Goal: Task Accomplishment & Management: Complete application form

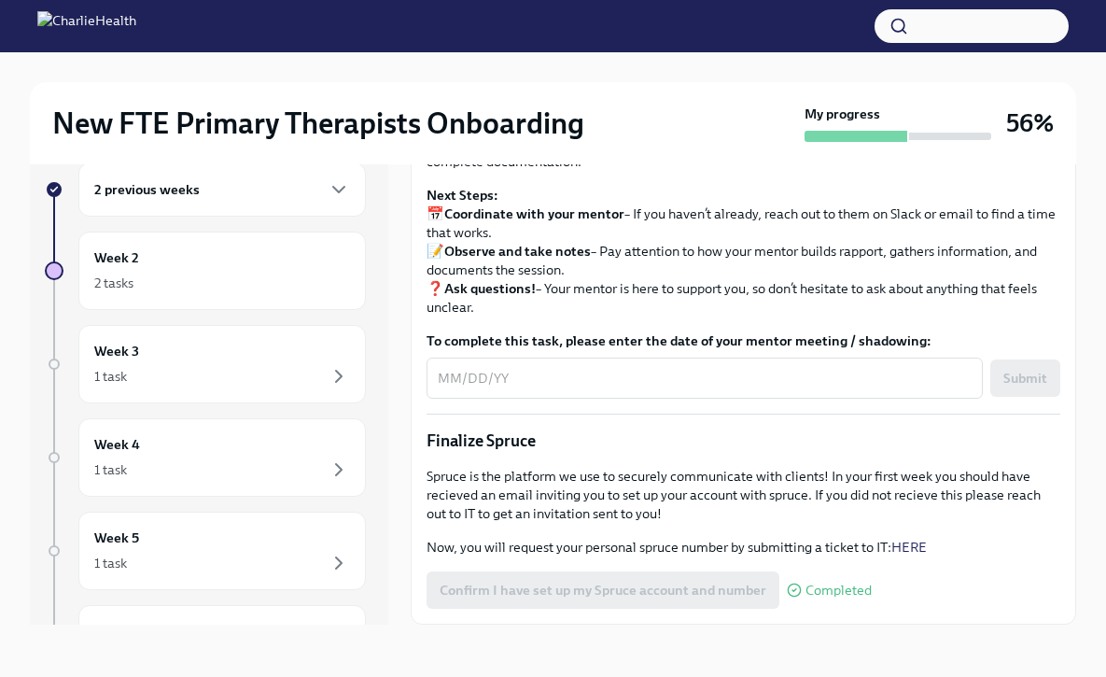
click at [248, 185] on div "2 previous weeks" at bounding box center [222, 189] width 256 height 22
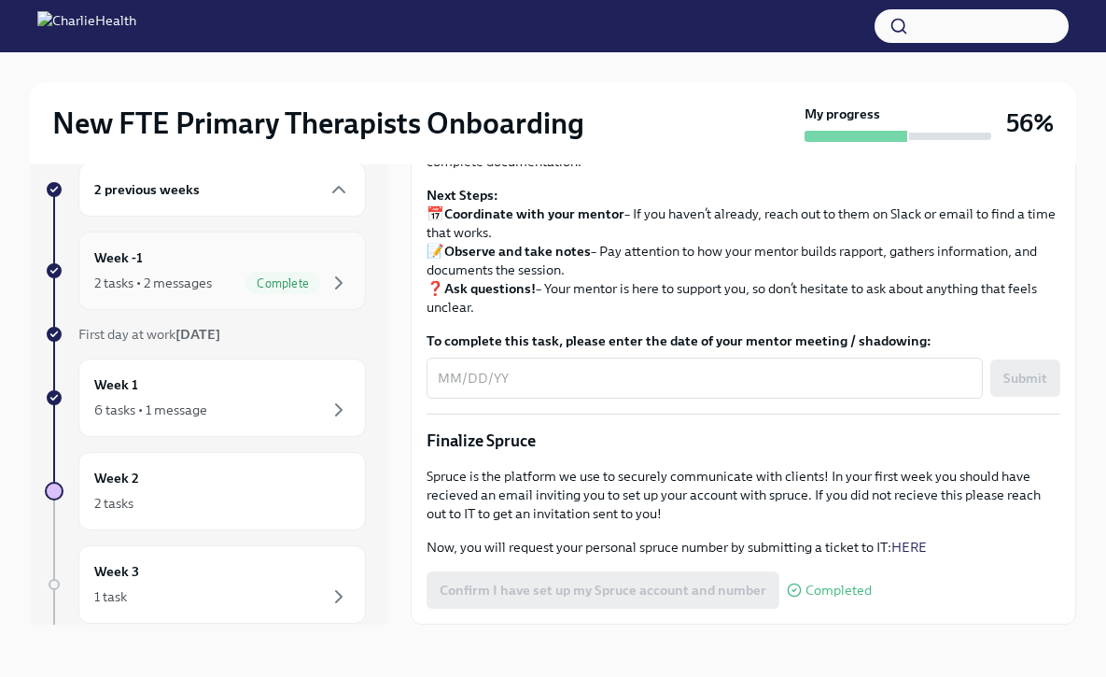
click at [180, 284] on div "2 tasks • 2 messages" at bounding box center [153, 282] width 118 height 19
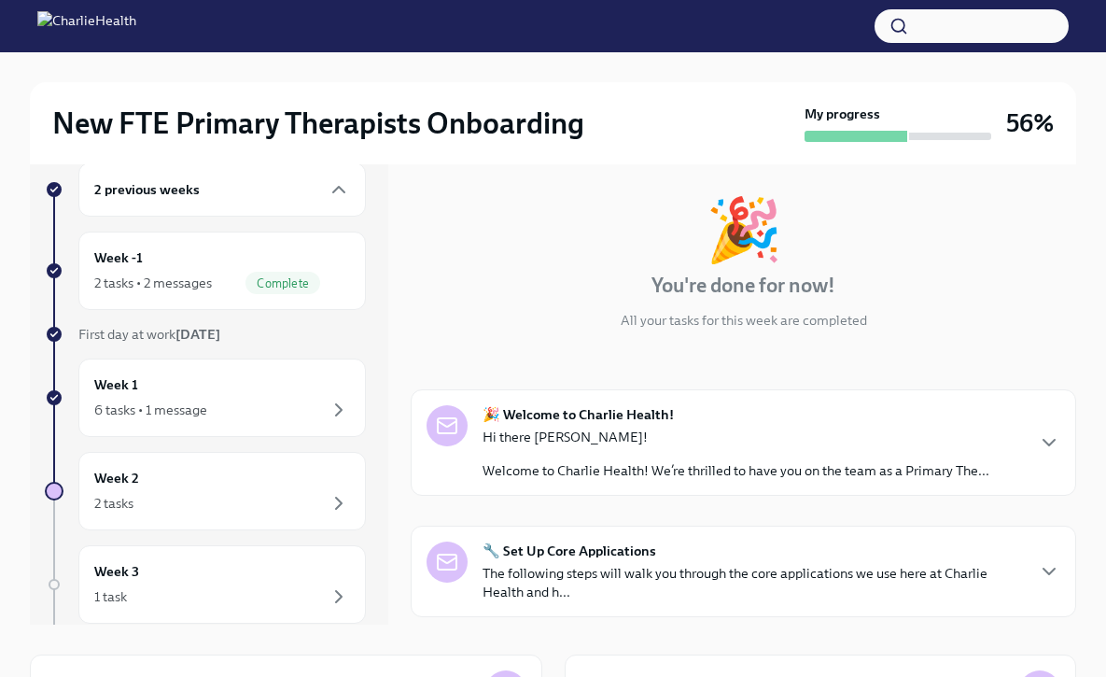
scroll to position [253, 0]
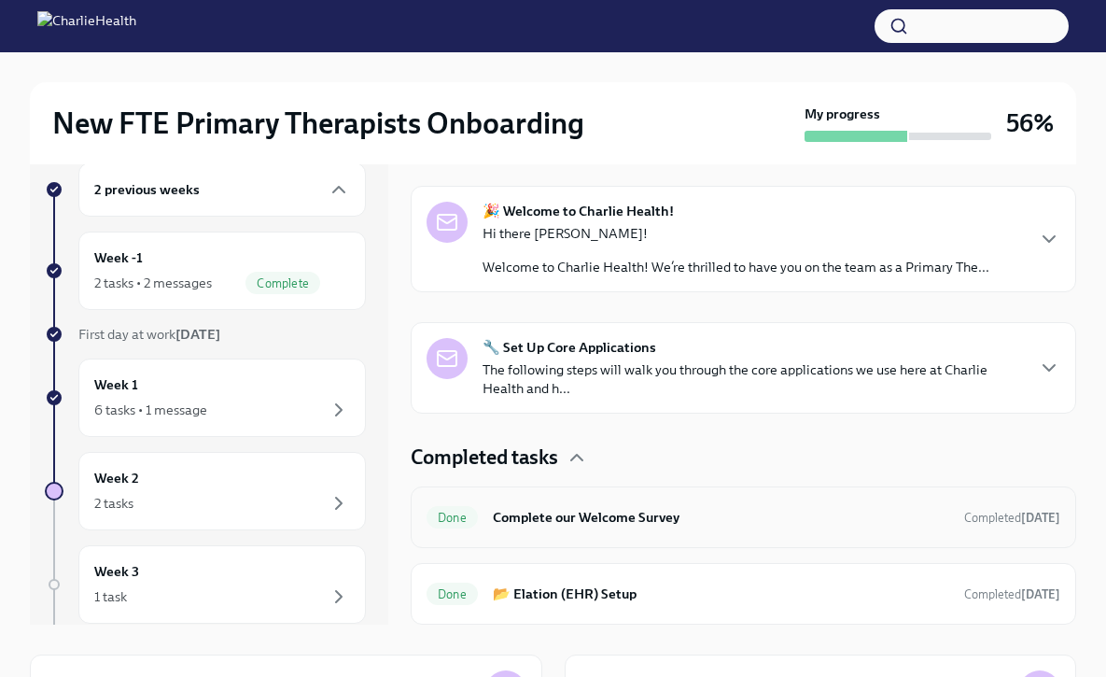
click at [593, 547] on div "Done Complete our Welcome Survey Completed [DATE]" at bounding box center [743, 517] width 665 height 62
click at [655, 381] on p "The following steps will walk you through the core applications we use here at …" at bounding box center [753, 378] width 540 height 37
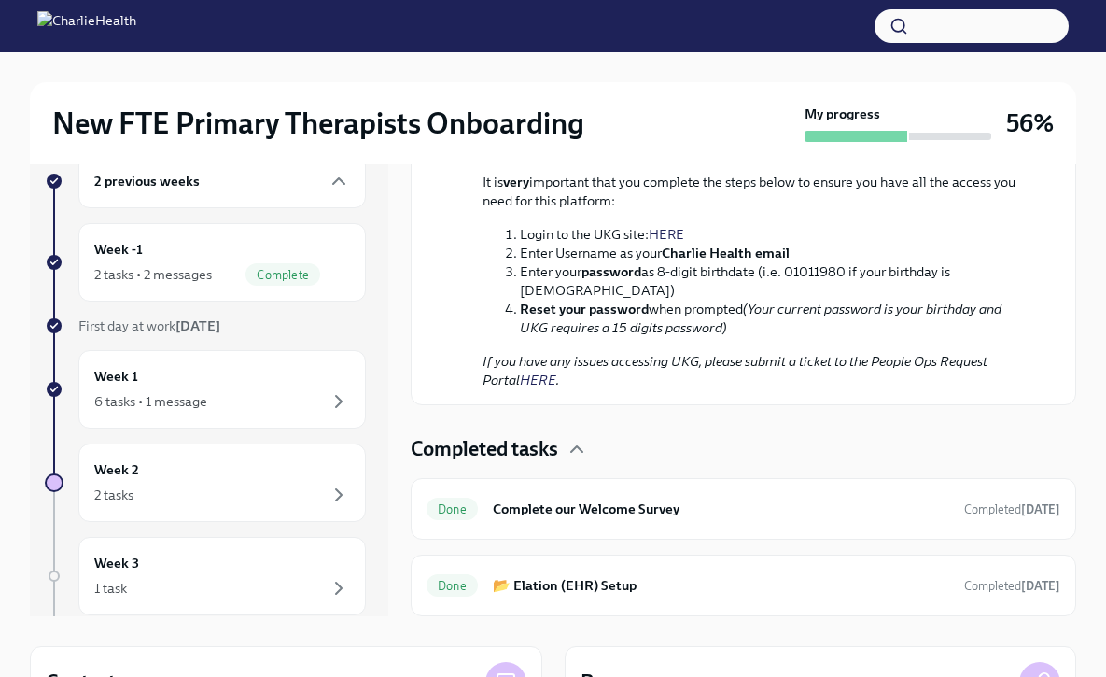
scroll to position [45, 0]
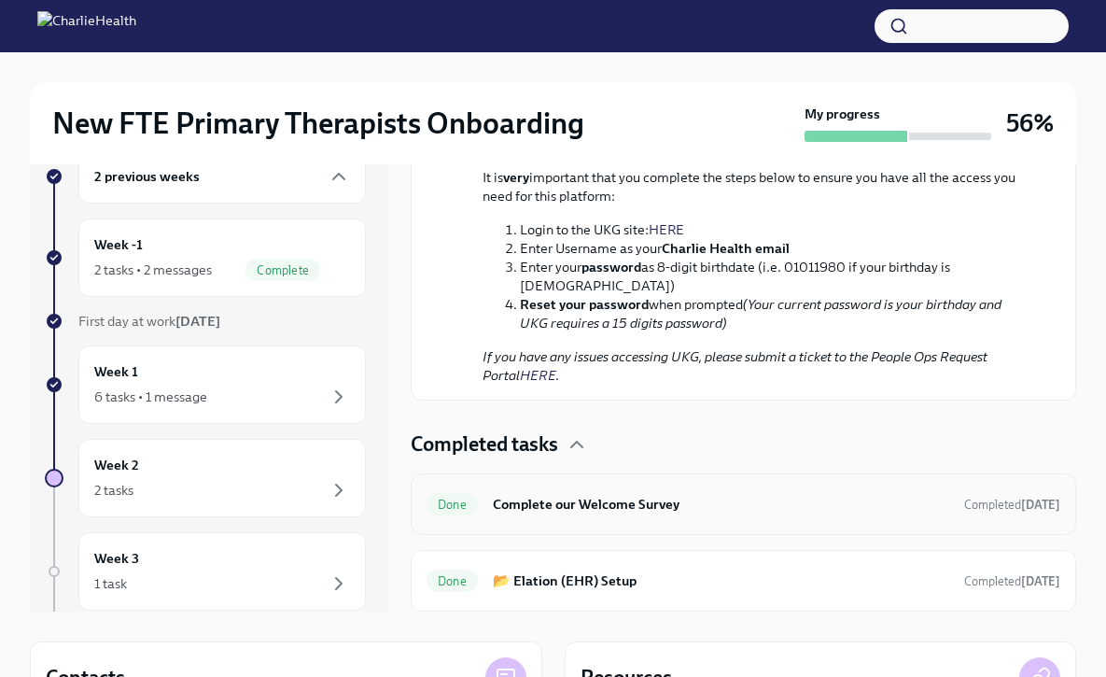
click at [614, 489] on div "Done Complete our Welcome Survey Completed [DATE]" at bounding box center [744, 504] width 634 height 30
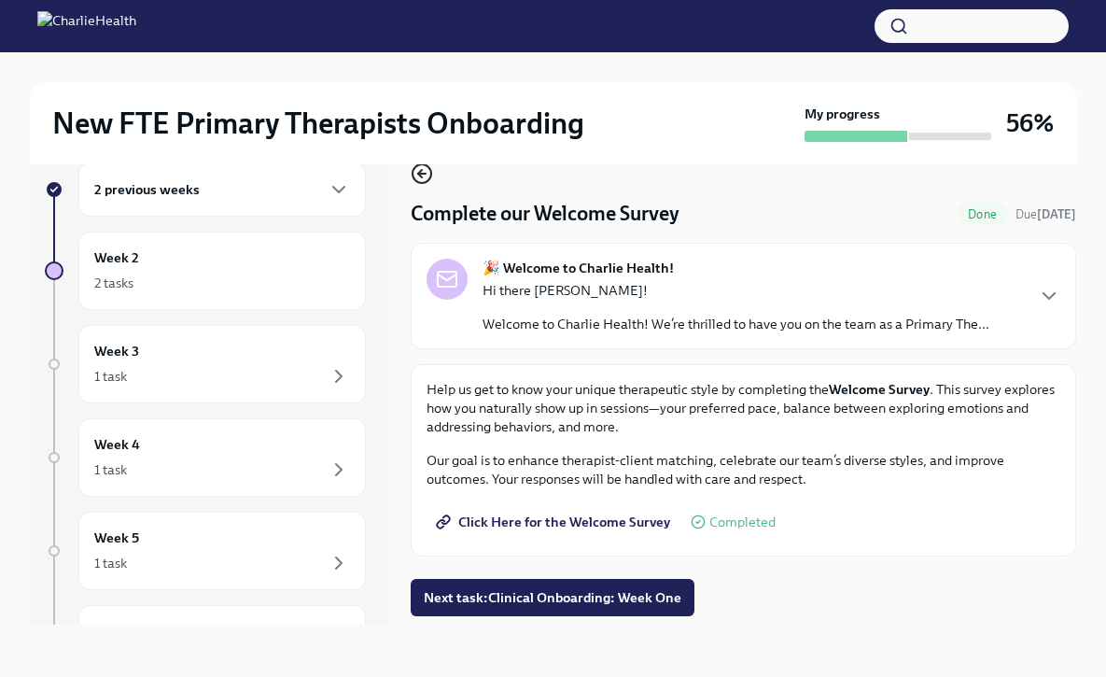
click at [422, 179] on icon "button" at bounding box center [422, 173] width 22 height 22
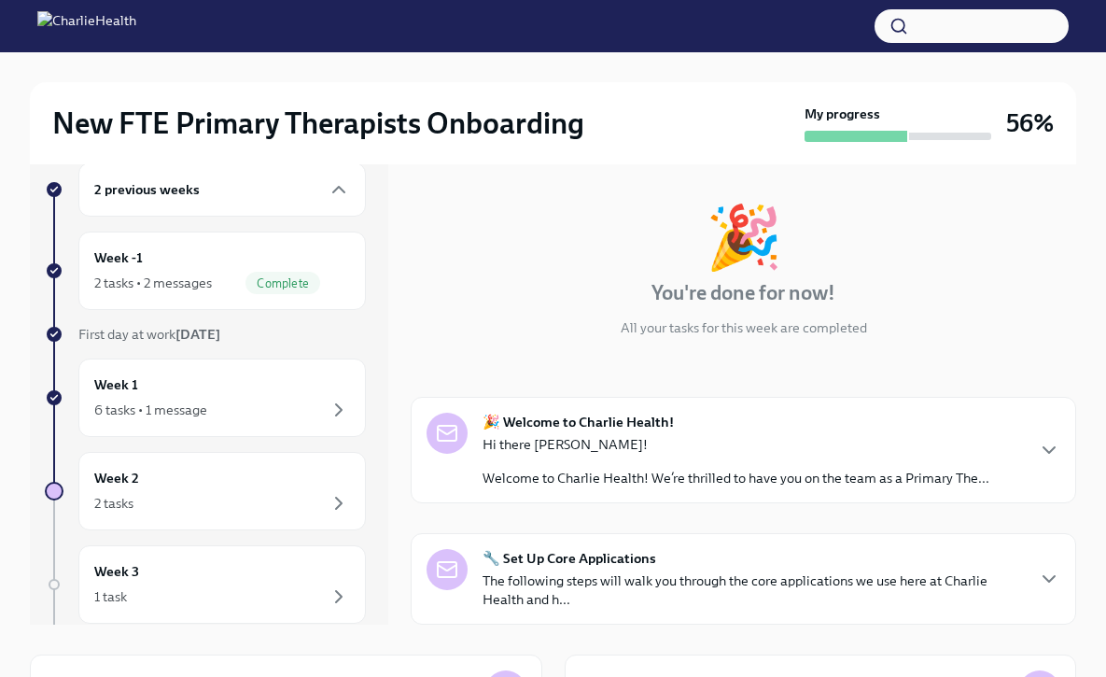
scroll to position [253, 0]
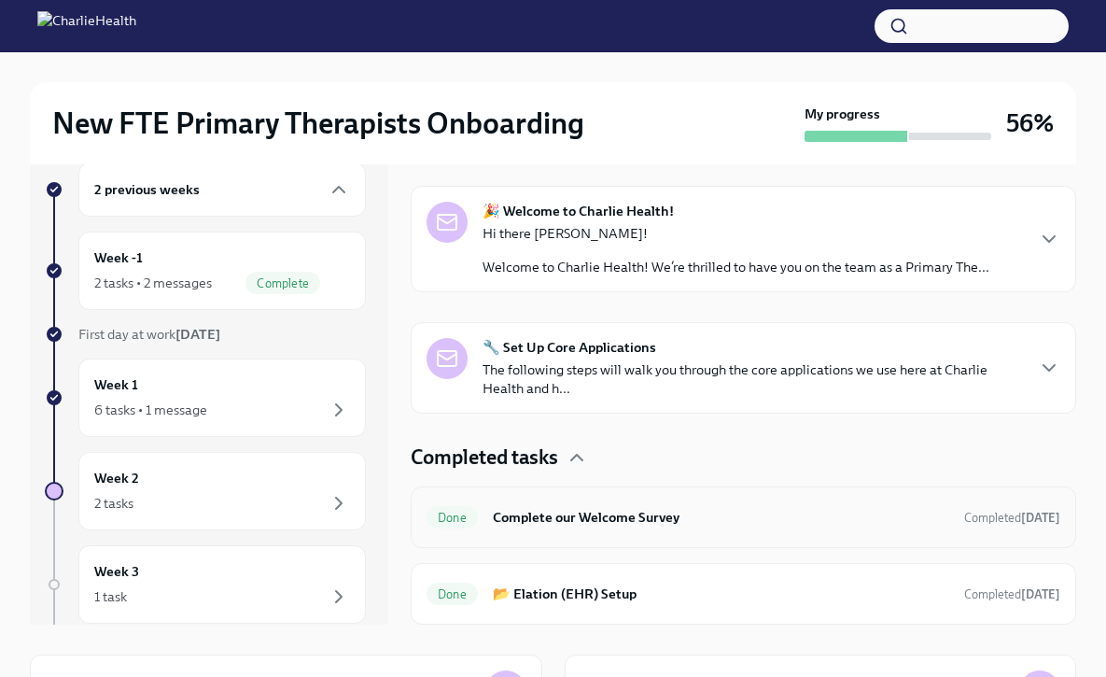
click at [704, 525] on h6 "Complete our Welcome Survey" at bounding box center [721, 517] width 456 height 21
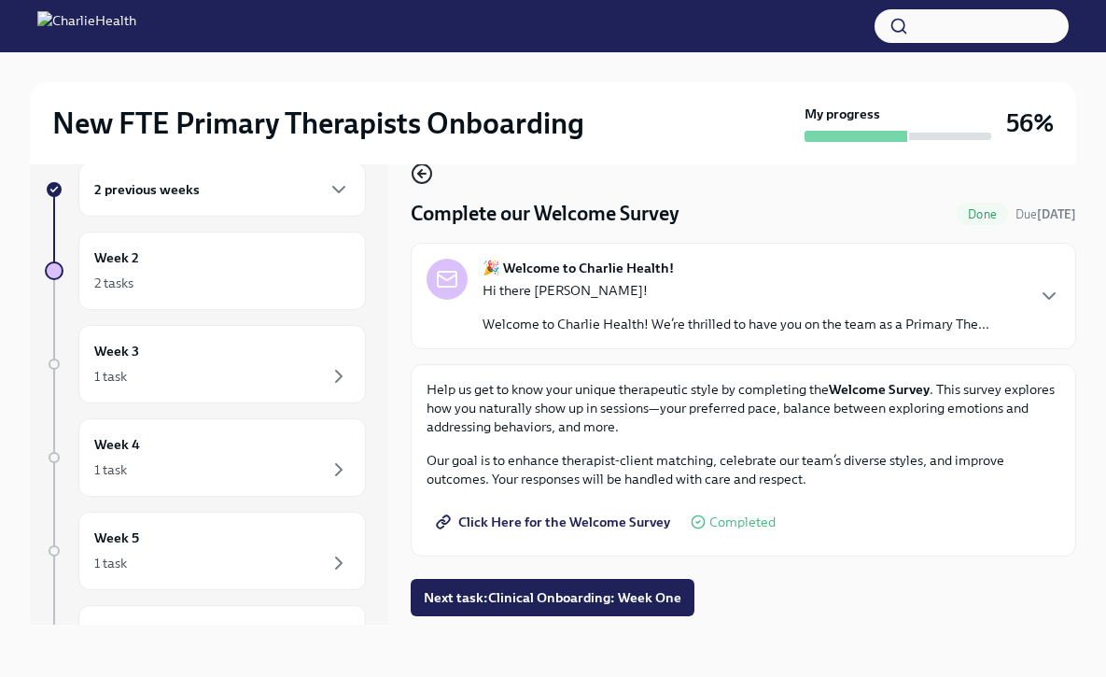
click at [422, 177] on icon "button" at bounding box center [422, 173] width 22 height 22
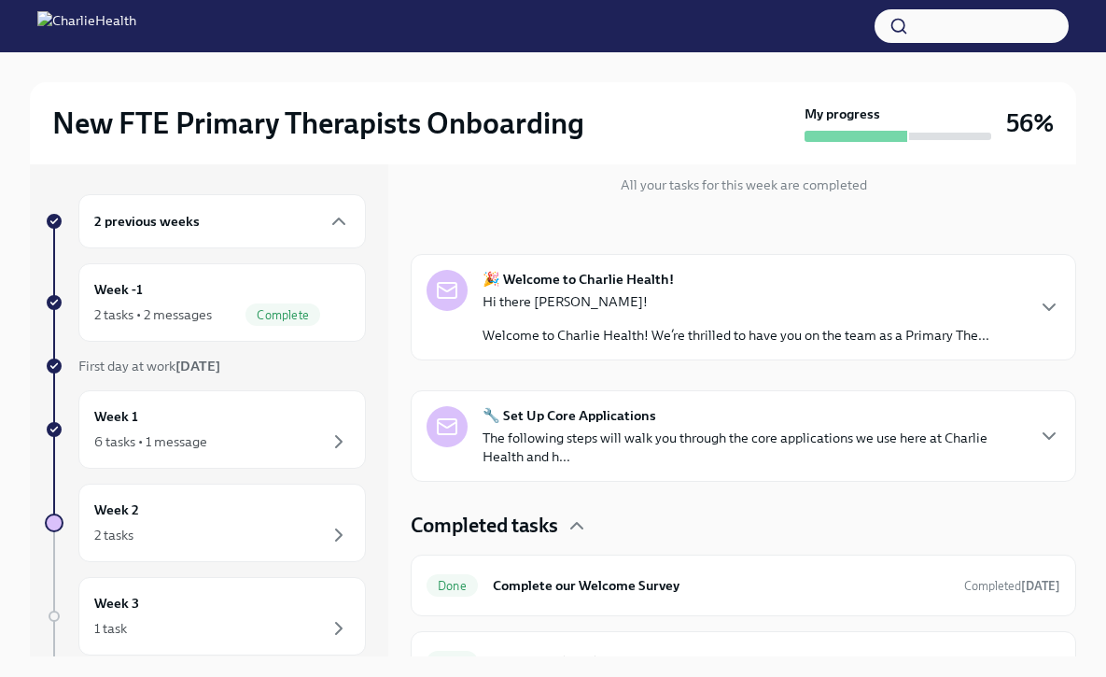
scroll to position [253, 0]
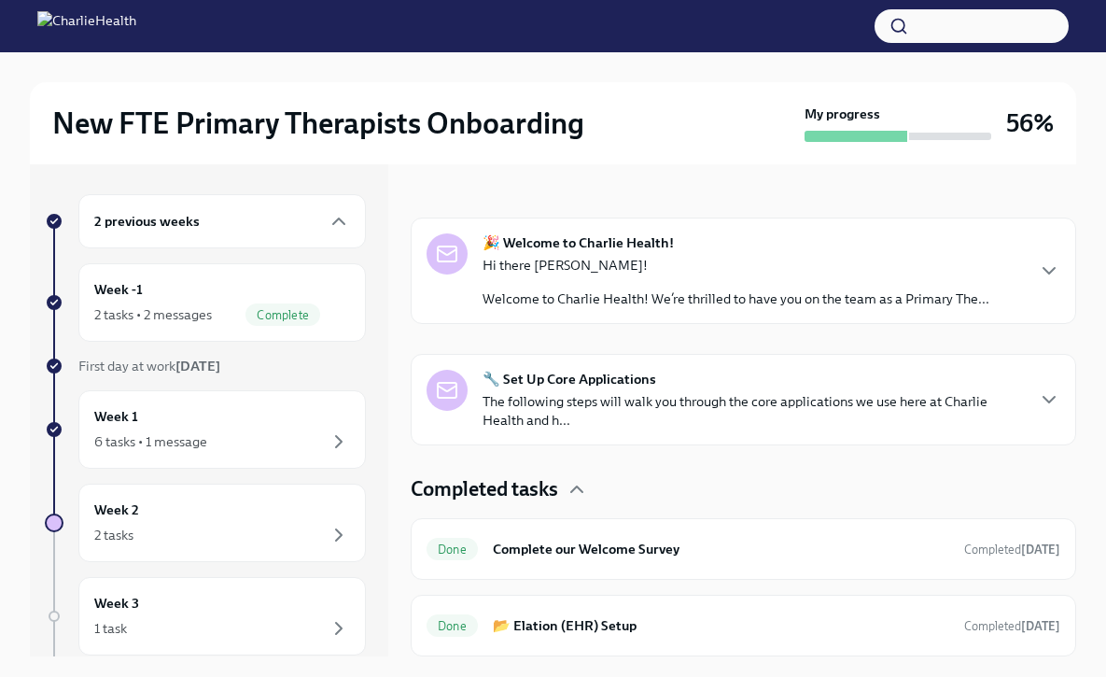
click at [848, 363] on div "🔧 Set Up Core Applications The following steps will walk you through the core a…" at bounding box center [743, 399] width 665 height 91
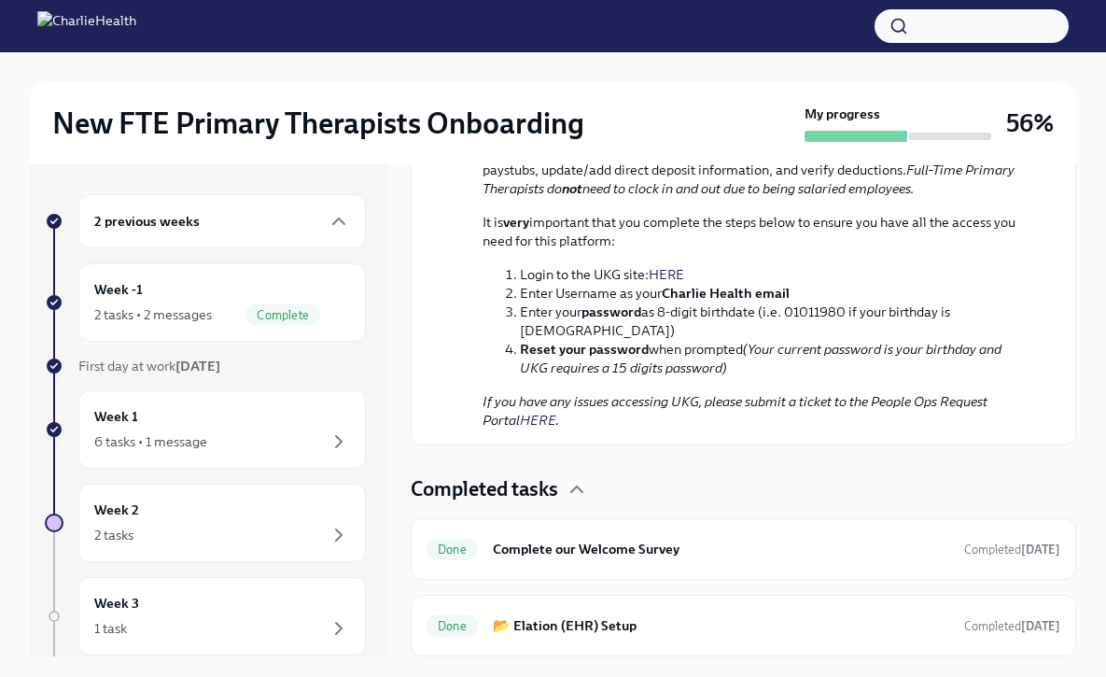
scroll to position [134, 0]
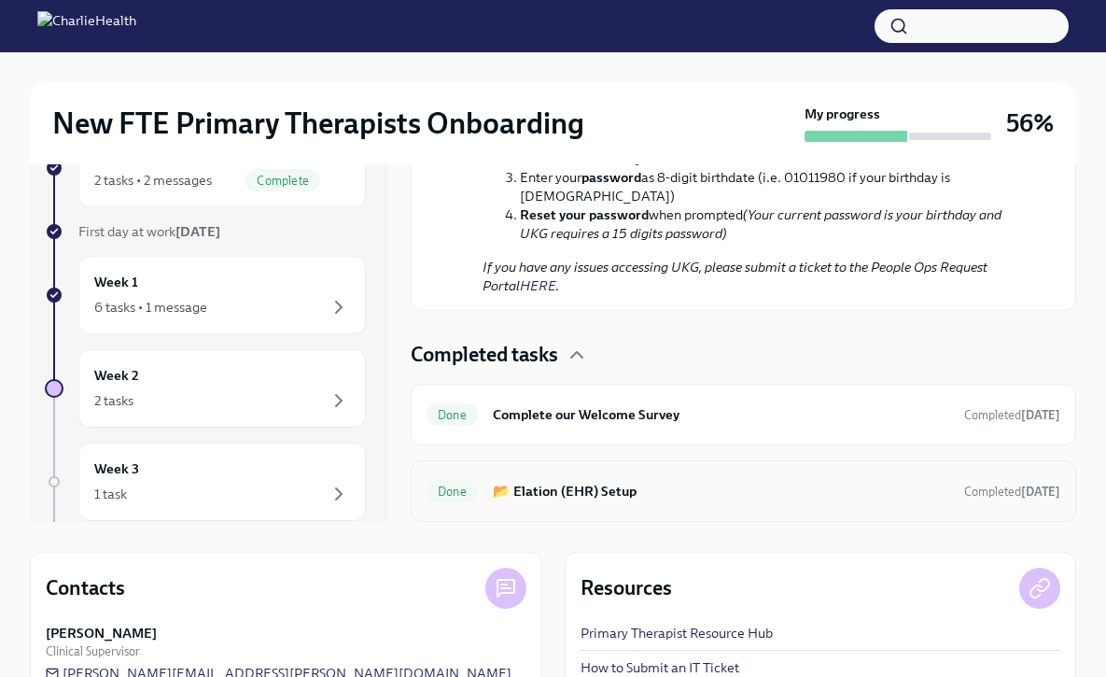
click at [805, 470] on div "Done 📂 Elation (EHR) Setup Completed [DATE]" at bounding box center [743, 491] width 665 height 62
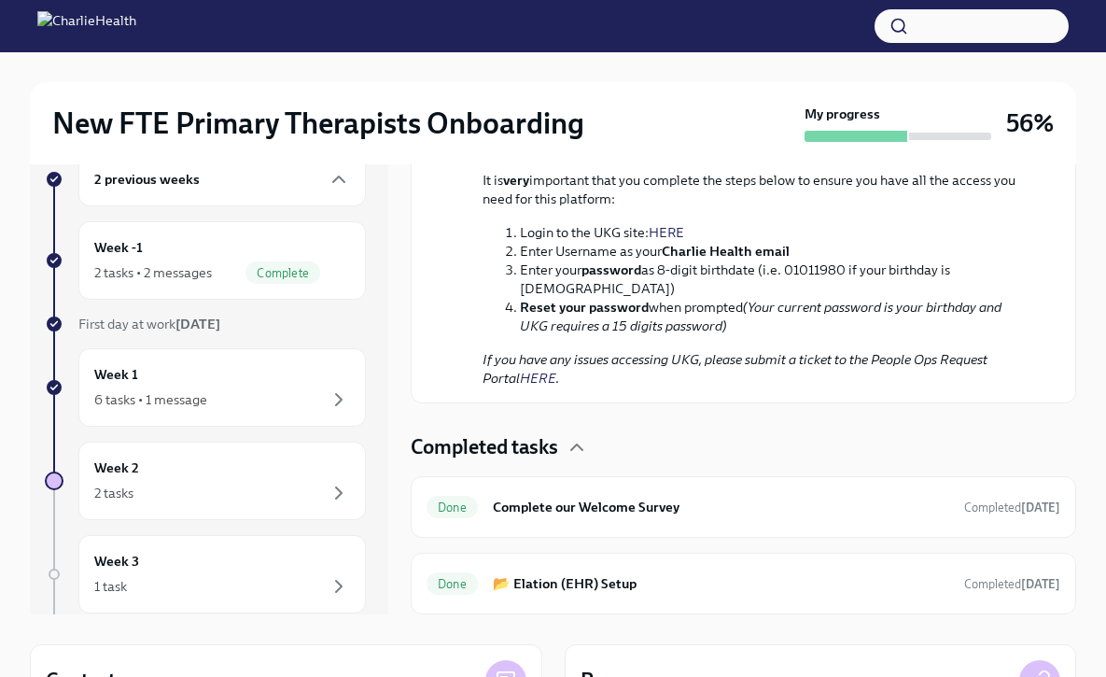
scroll to position [0, 0]
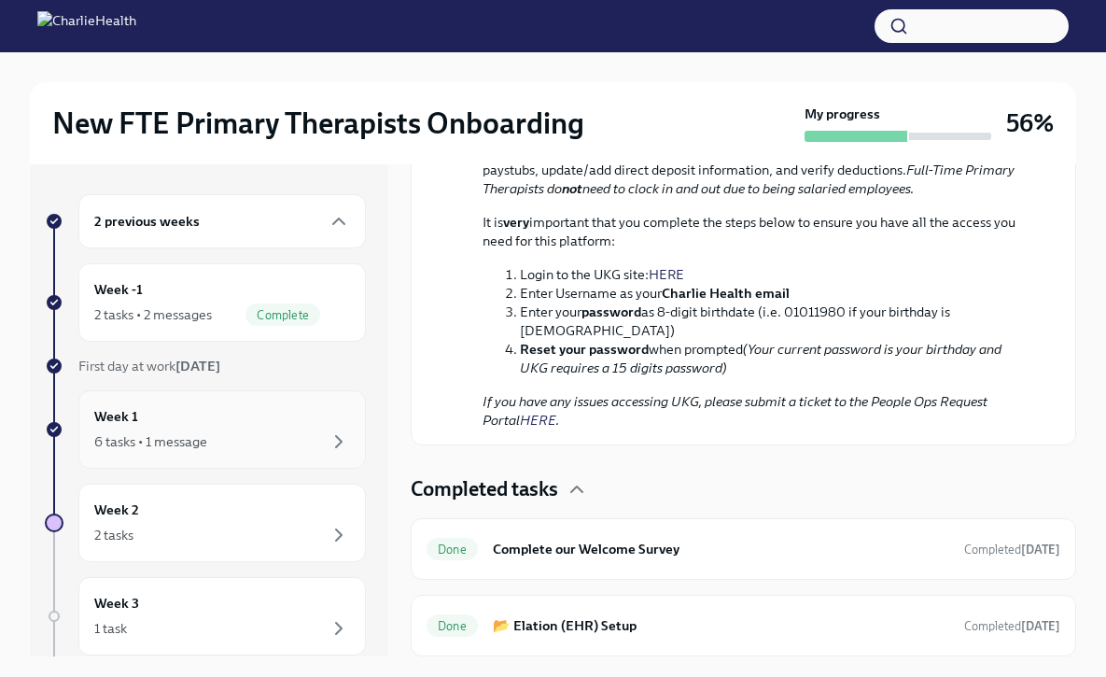
click at [264, 442] on div "6 tasks • 1 message" at bounding box center [222, 441] width 256 height 22
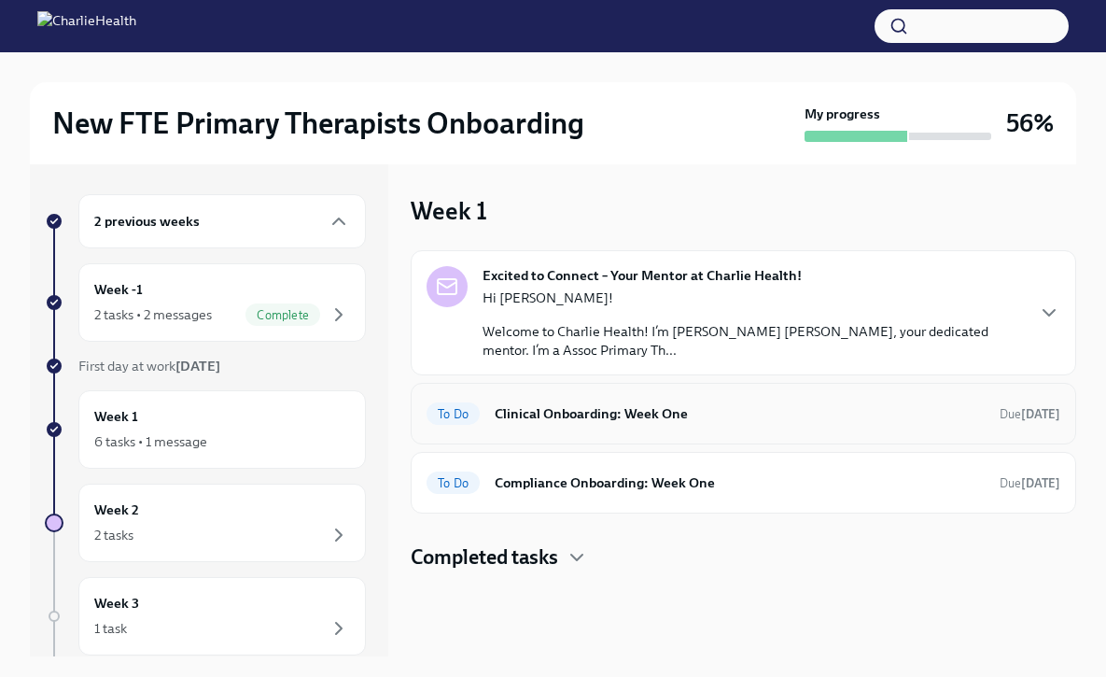
click at [643, 412] on h6 "Clinical Onboarding: Week One" at bounding box center [740, 413] width 490 height 21
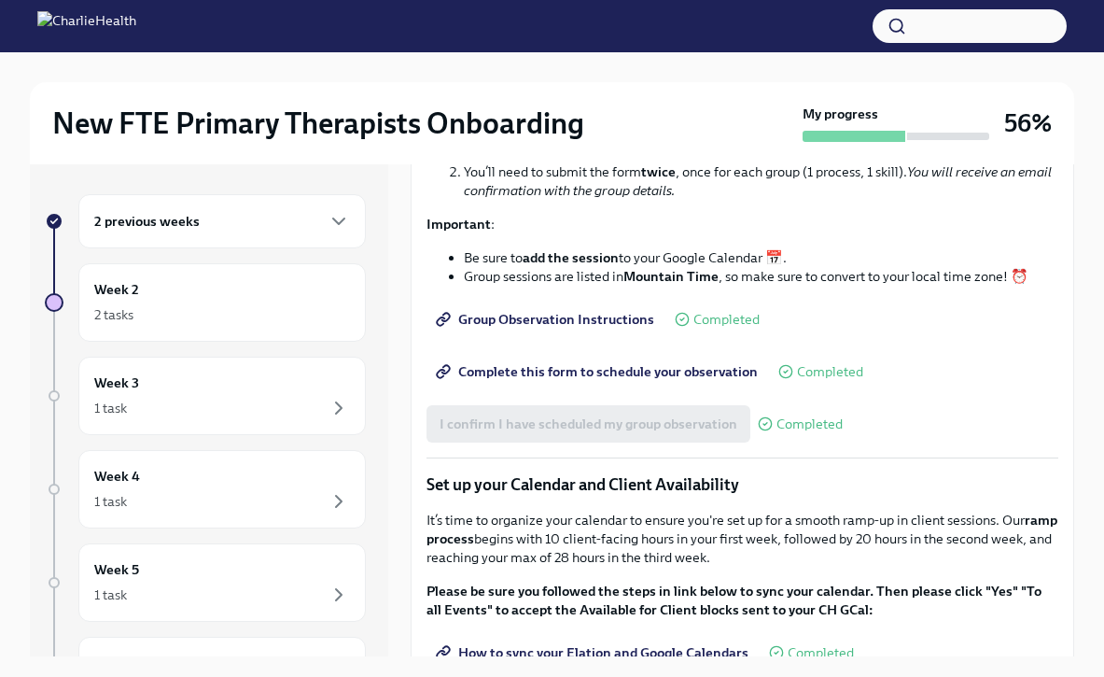
scroll to position [2365, 0]
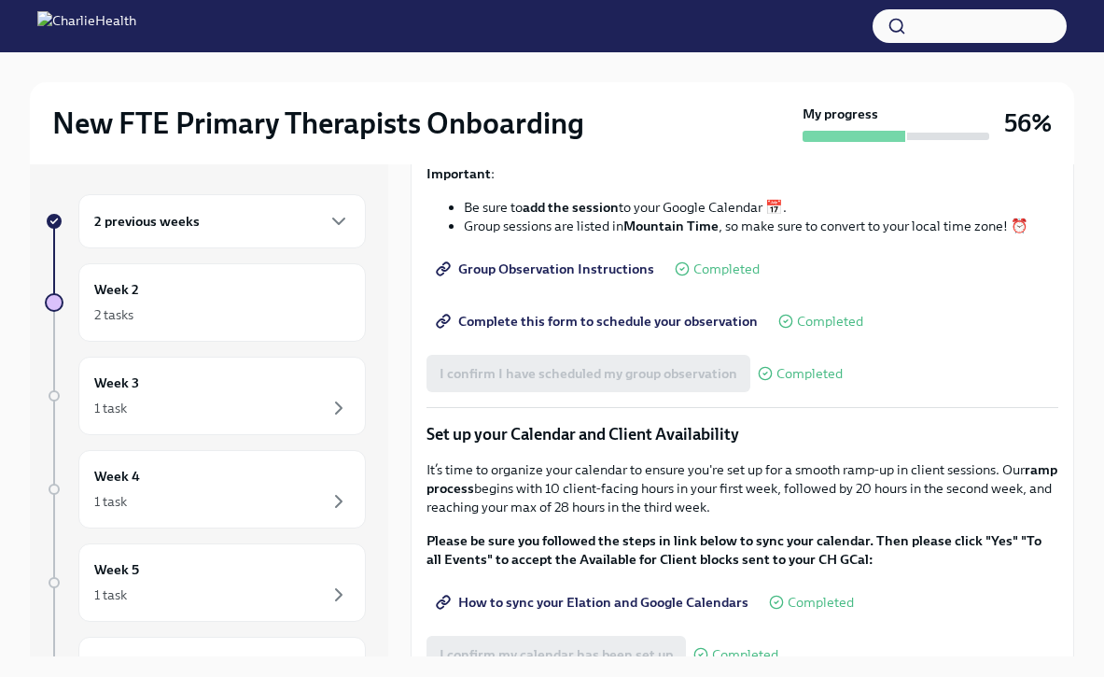
click at [651, 330] on span "Complete this form to schedule your observation" at bounding box center [599, 321] width 318 height 19
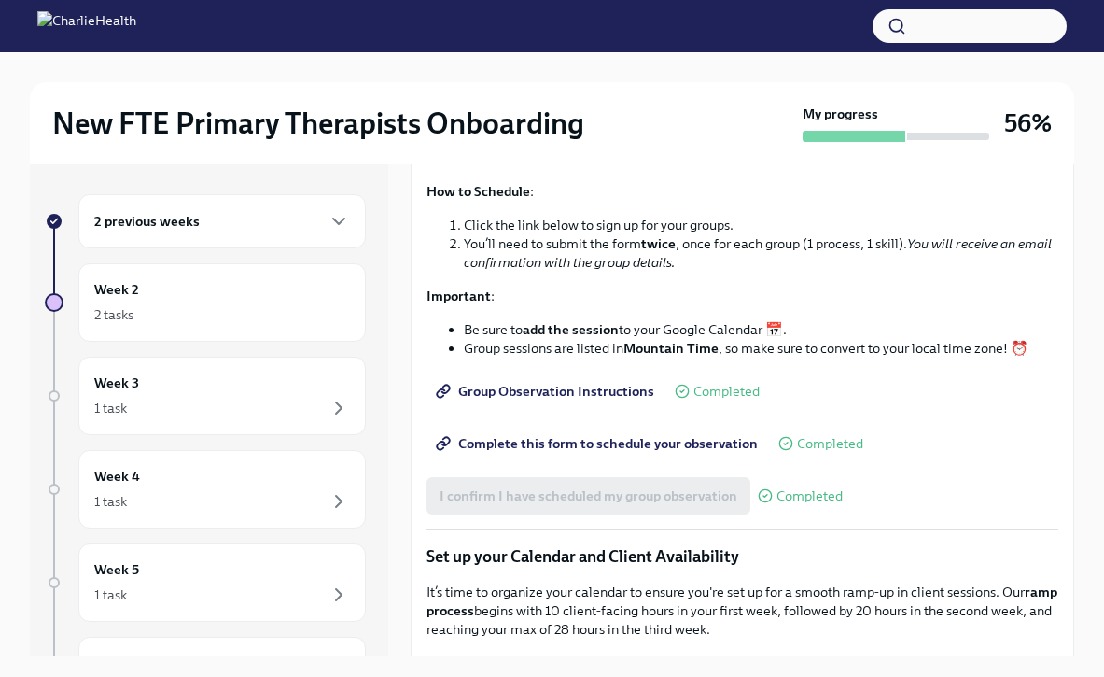
scroll to position [1931, 0]
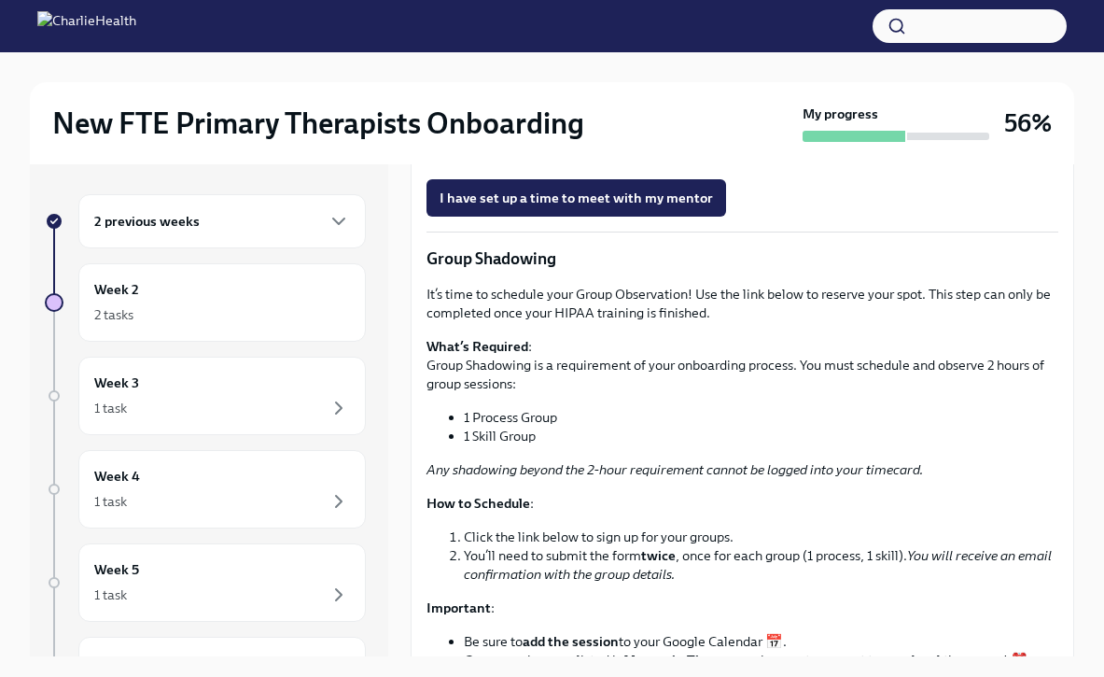
click at [614, 207] on span "I have set up a time to meet with my mentor" at bounding box center [576, 198] width 273 height 19
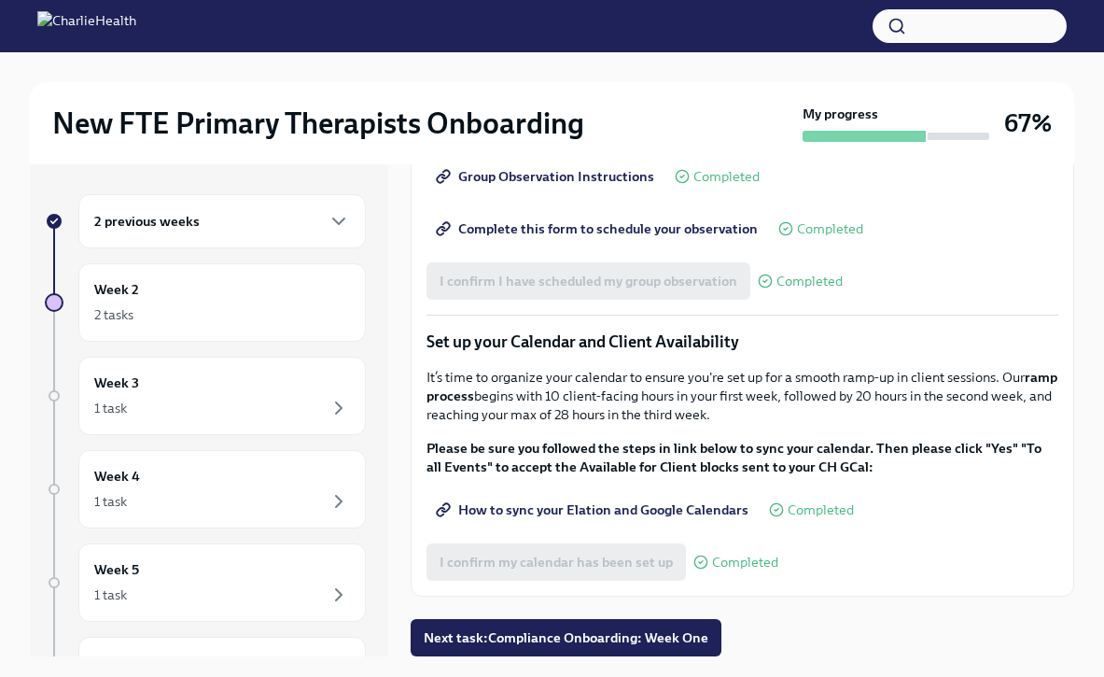
scroll to position [2665, 0]
click at [483, 646] on span "Next task : Compliance Onboarding: Week One" at bounding box center [566, 637] width 285 height 19
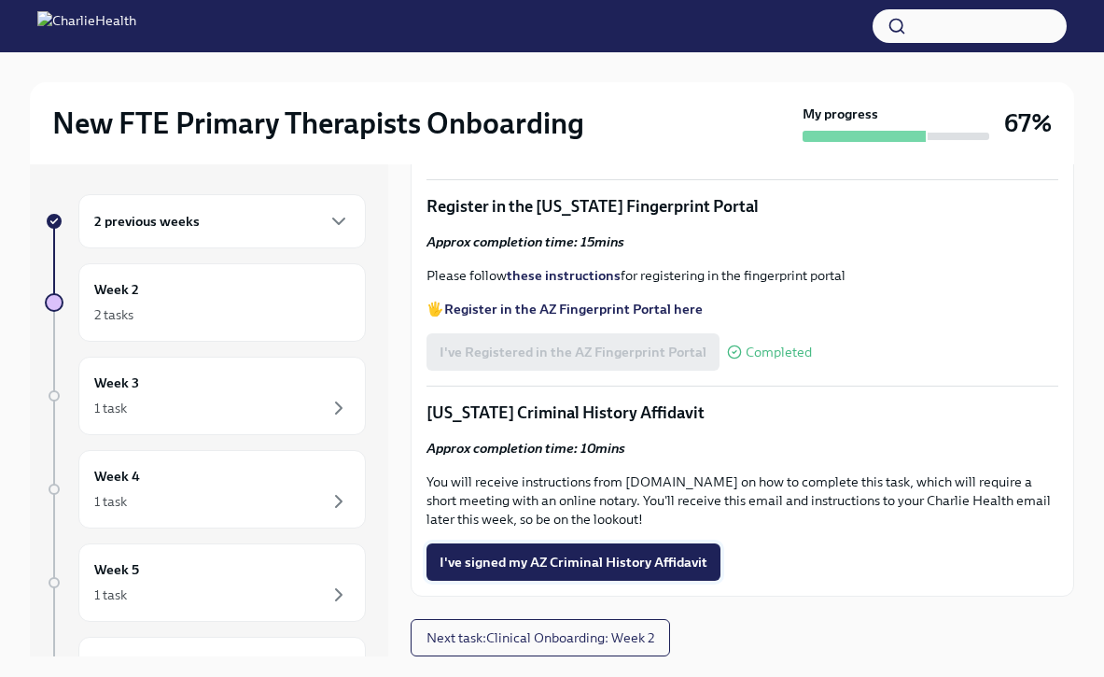
scroll to position [2477, 0]
click at [254, 317] on div "2 tasks" at bounding box center [222, 314] width 256 height 22
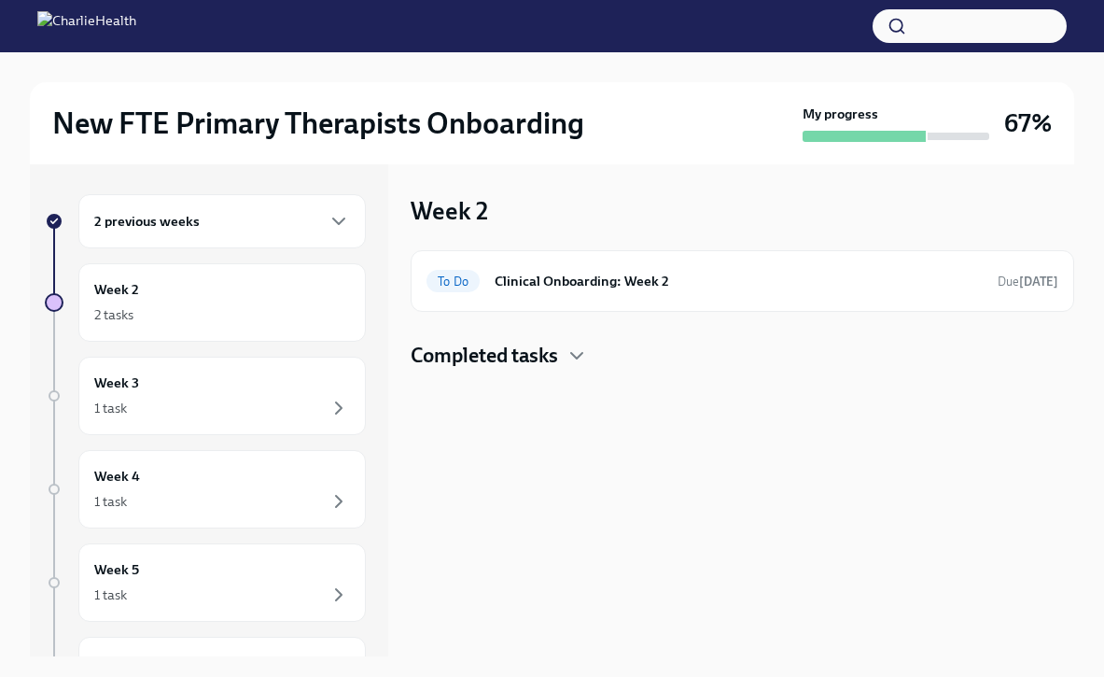
click at [524, 364] on h4 "Completed tasks" at bounding box center [484, 356] width 147 height 28
click at [654, 400] on div "Done Compliance Onboarding: Week 2 Completed [DATE]" at bounding box center [743, 415] width 632 height 30
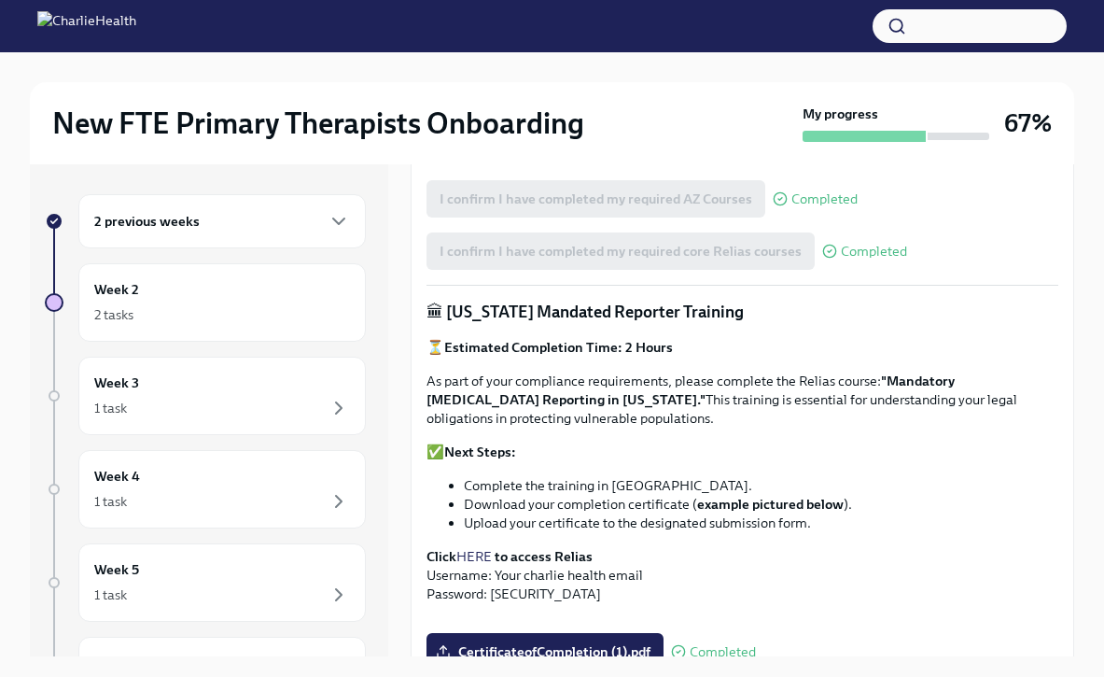
scroll to position [58, 0]
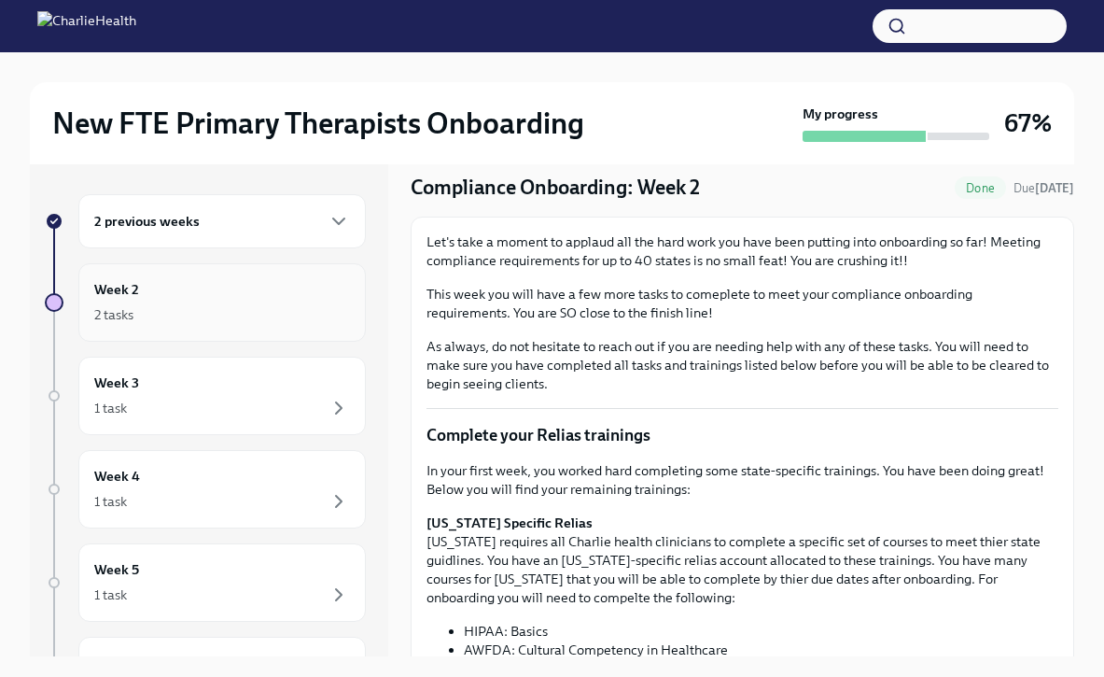
click at [293, 283] on div "Week 2 2 tasks" at bounding box center [222, 302] width 256 height 47
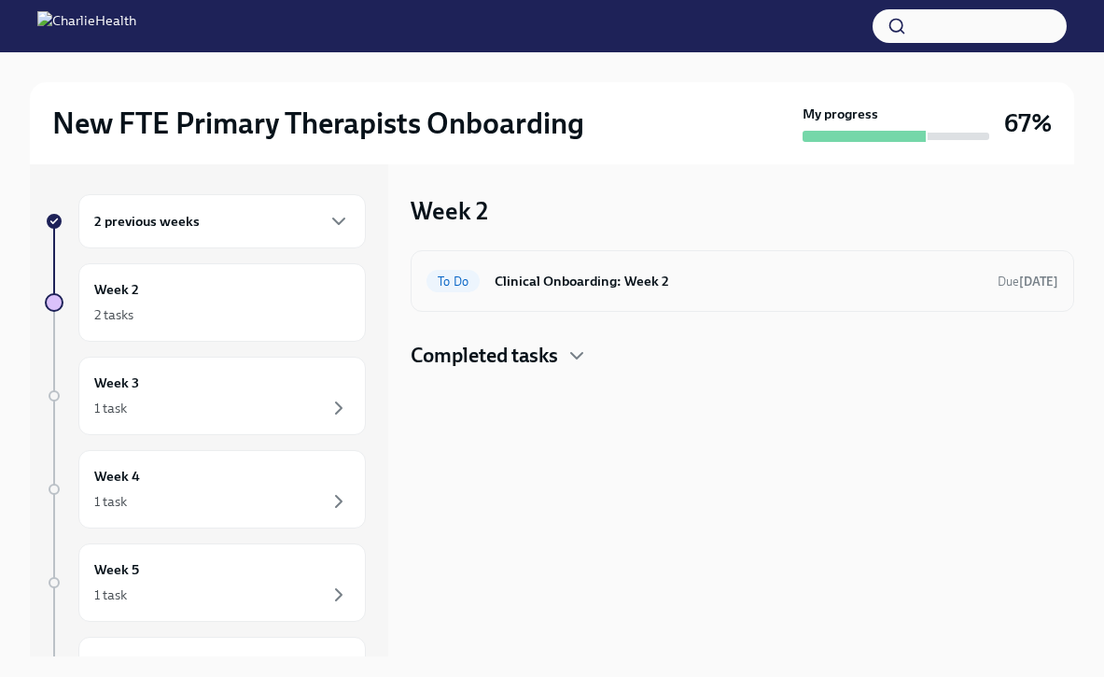
click at [543, 293] on div "To Do Clinical Onboarding: Week 2 Due [DATE]" at bounding box center [743, 281] width 632 height 30
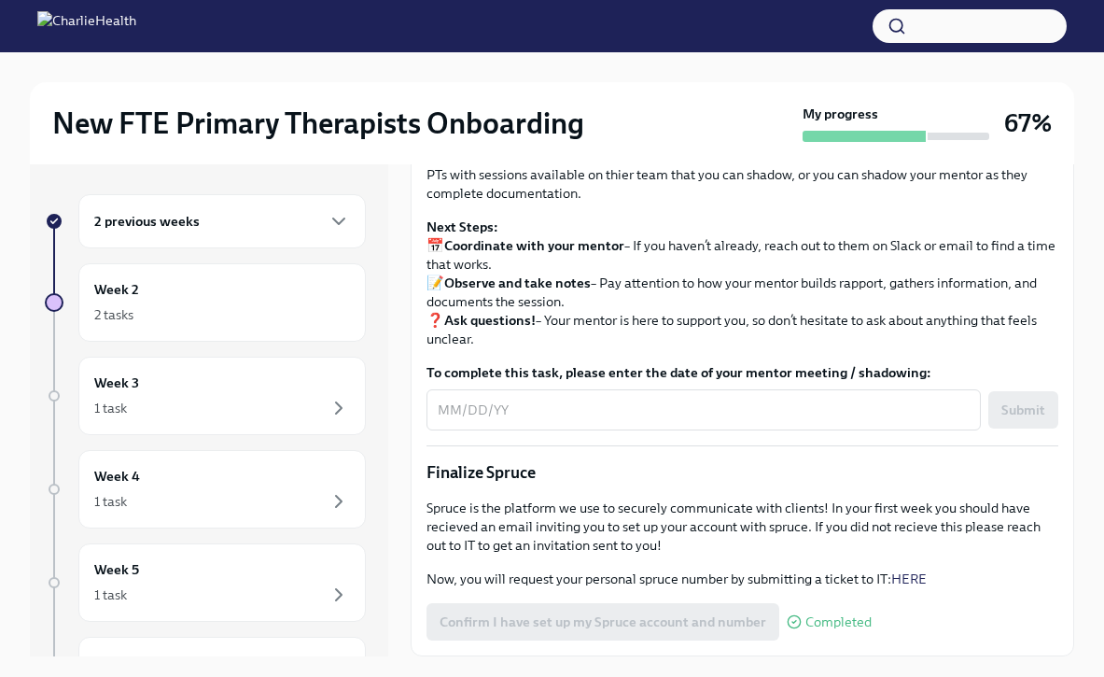
scroll to position [1997, 0]
click at [674, 421] on textarea "To complete this task, please enter the date of your mentor meeting / shadowing:" at bounding box center [704, 410] width 532 height 22
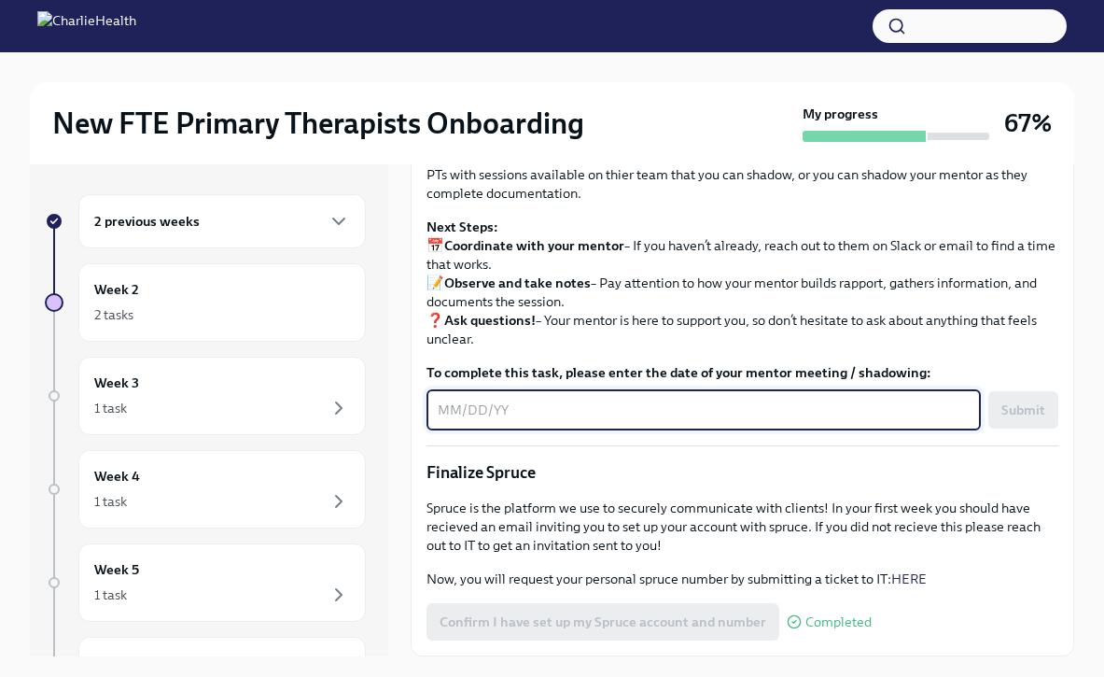
scroll to position [1869, 0]
click at [536, 421] on textarea "To complete this task, please enter the date of your mentor meeting / shadowing:" at bounding box center [704, 410] width 532 height 22
click at [600, 421] on textarea "To complete this task, please enter the date of your mentor meeting / shadowing:" at bounding box center [704, 410] width 532 height 22
type textarea "[DATE]"
click at [1016, 428] on button "Submit" at bounding box center [1023, 409] width 70 height 37
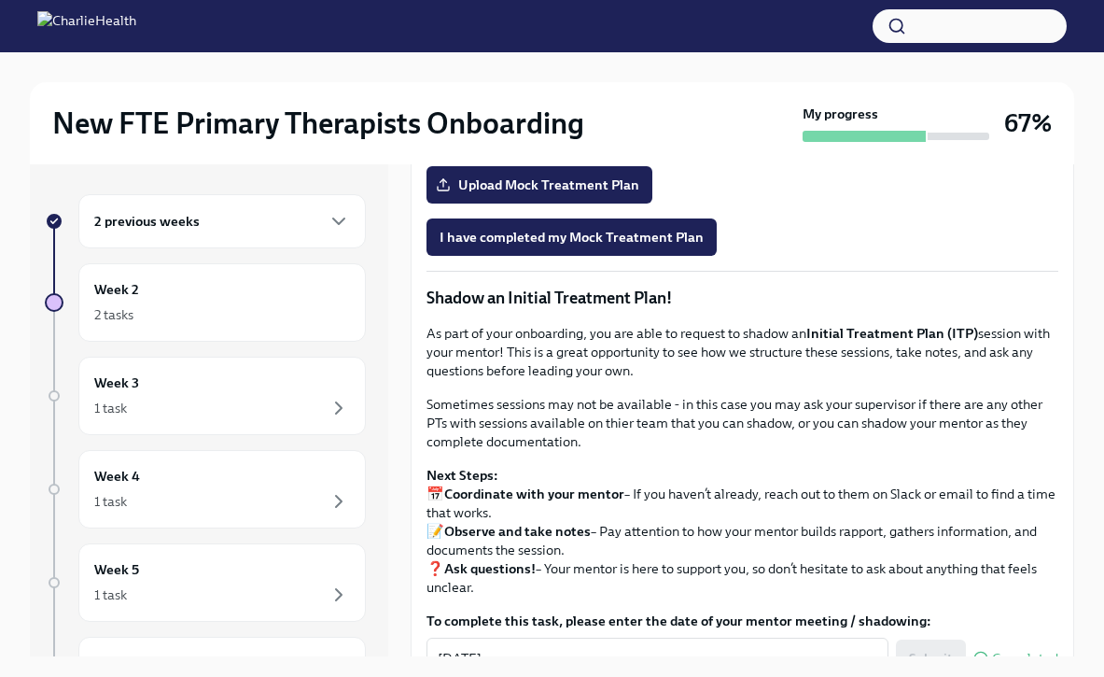
scroll to position [1437, 0]
